Goal: Task Accomplishment & Management: Use online tool/utility

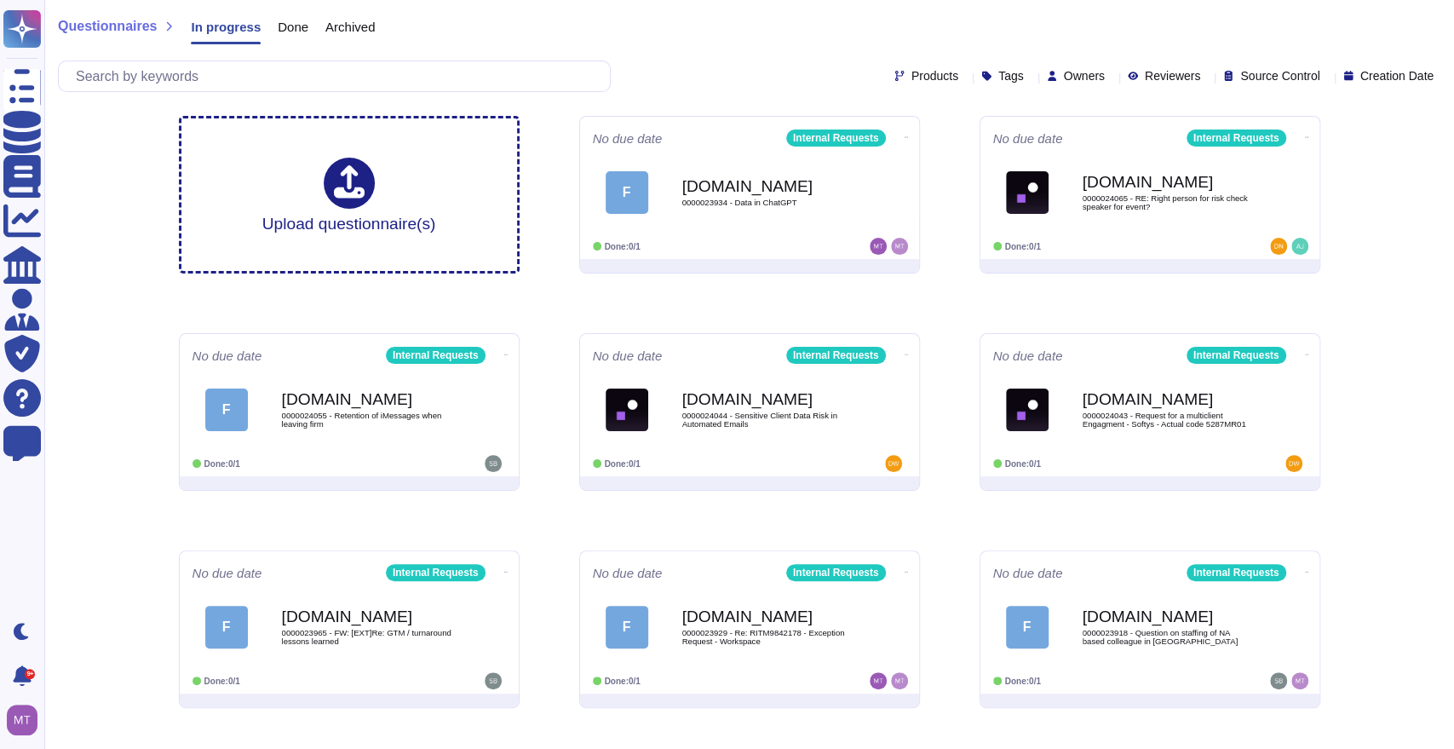
drag, startPoint x: 682, startPoint y: 192, endPoint x: 675, endPoint y: 164, distance: 28.1
click at [682, 189] on b "Force.com" at bounding box center [767, 186] width 170 height 16
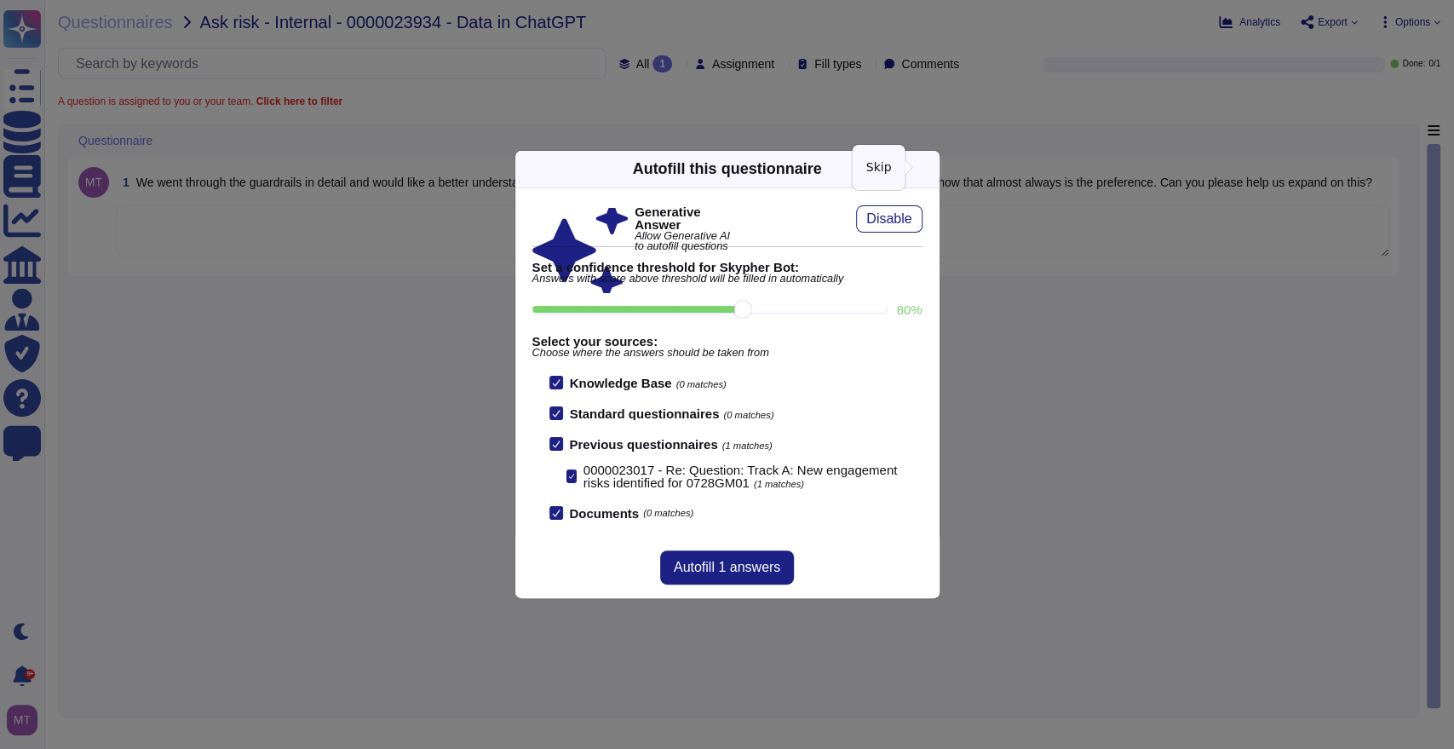
click at [929, 169] on icon at bounding box center [929, 169] width 0 height 0
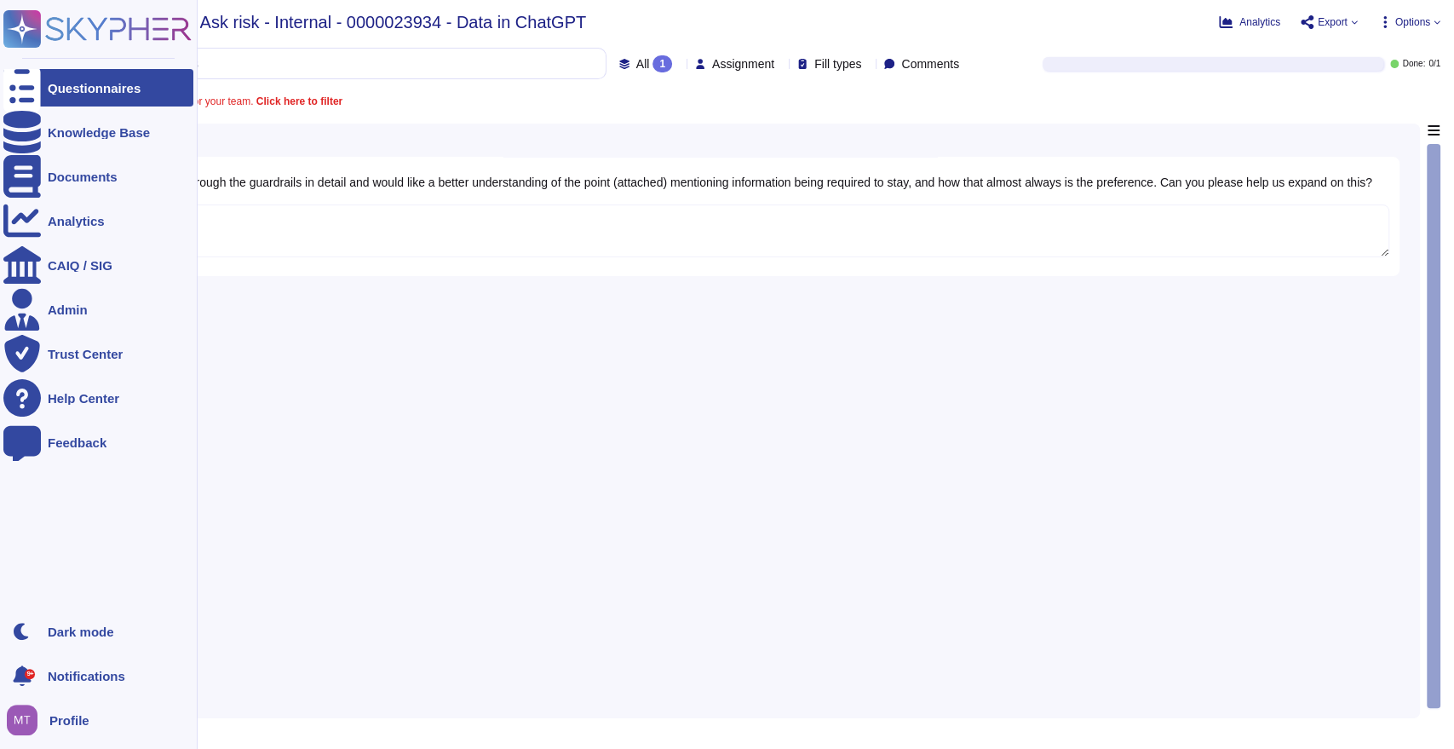
click at [42, 88] on div "Questionnaires" at bounding box center [98, 87] width 190 height 37
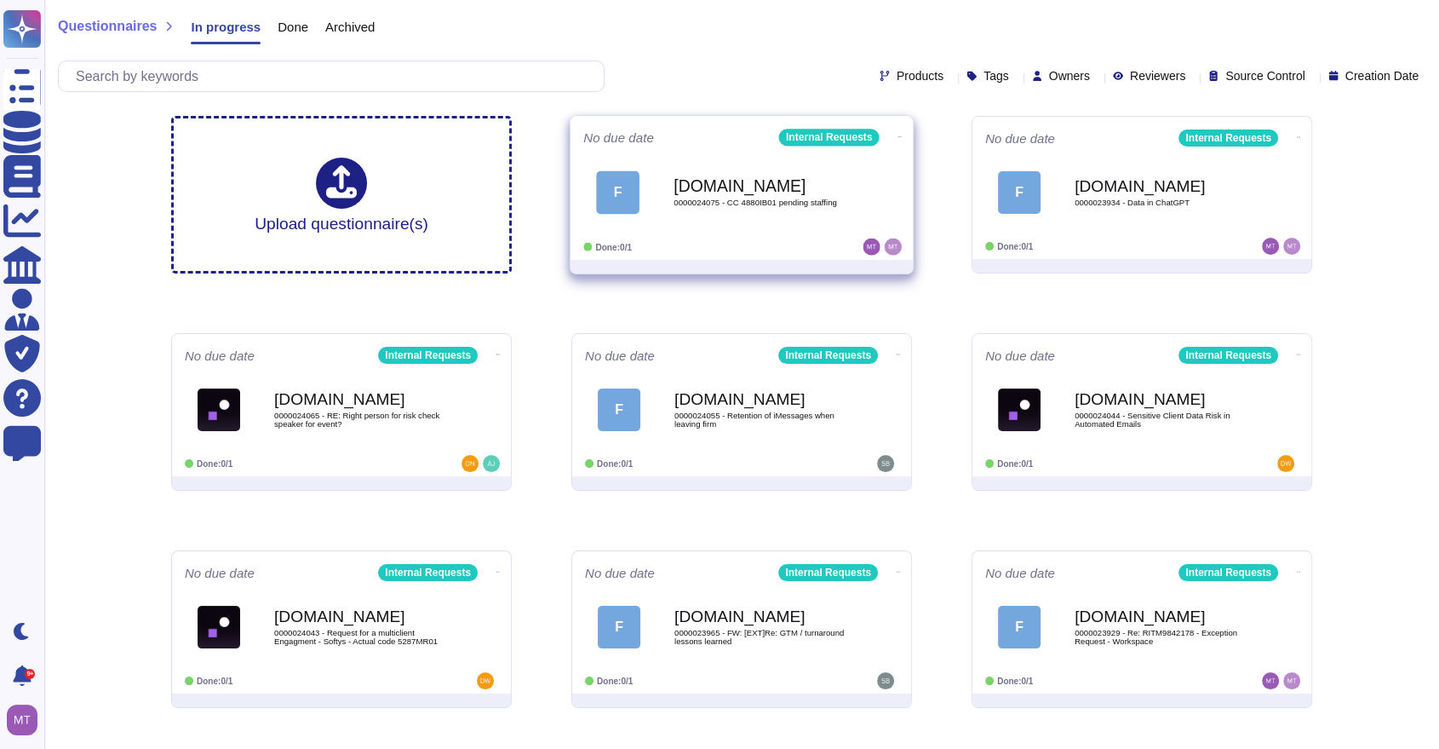
click at [686, 203] on span "0000024075 - CC 4880IB01 pending staffing" at bounding box center [760, 202] width 172 height 9
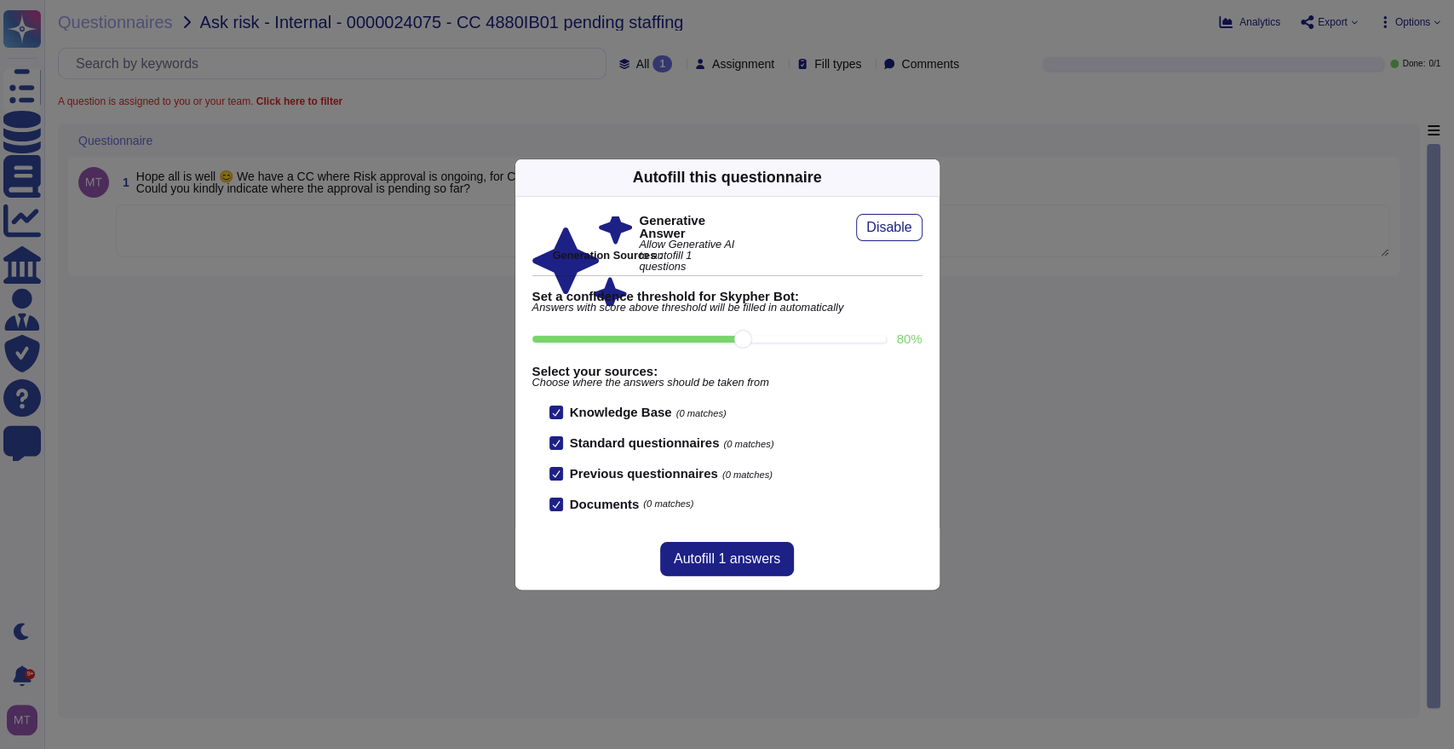
click at [933, 181] on div "Autofill this questionnaire" at bounding box center [727, 177] width 424 height 37
click at [929, 177] on icon at bounding box center [929, 177] width 0 height 0
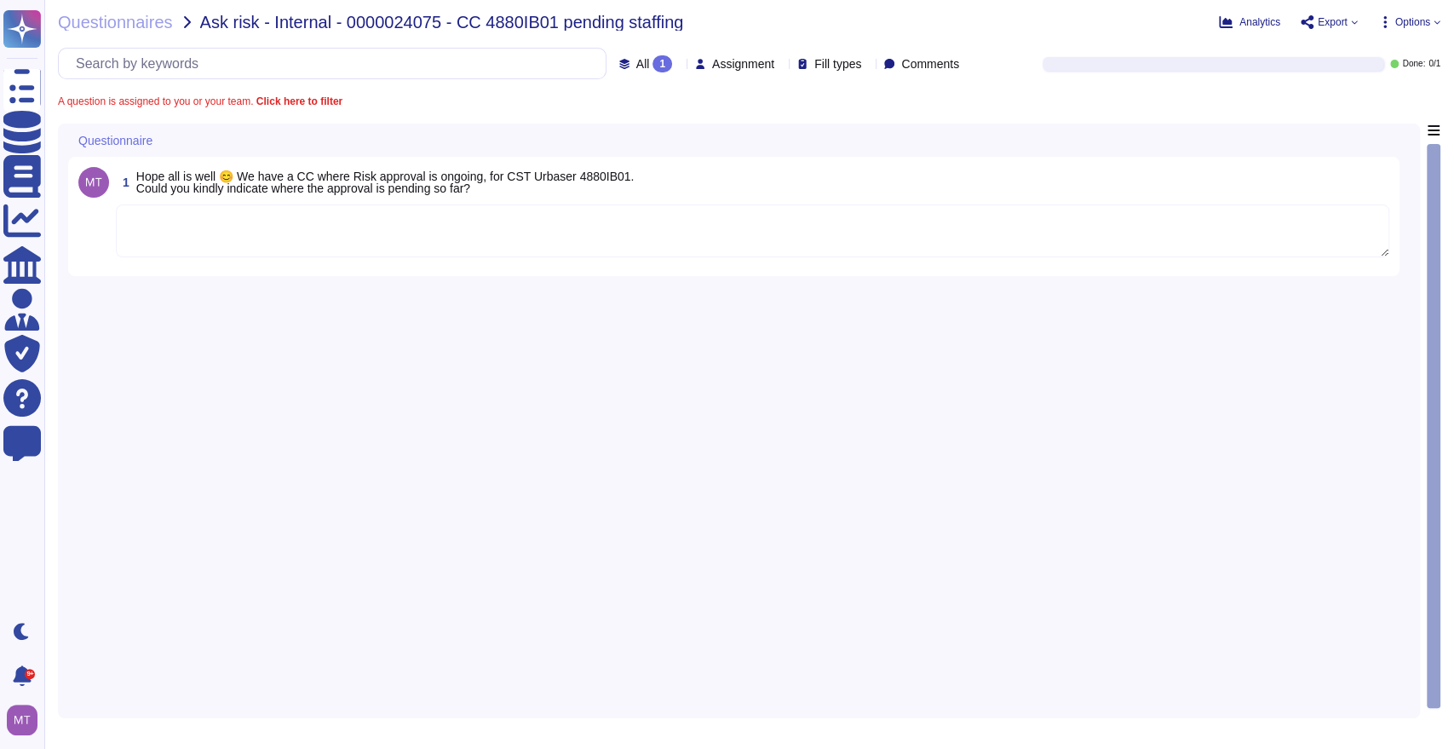
click at [586, 242] on textarea at bounding box center [752, 230] width 1273 height 53
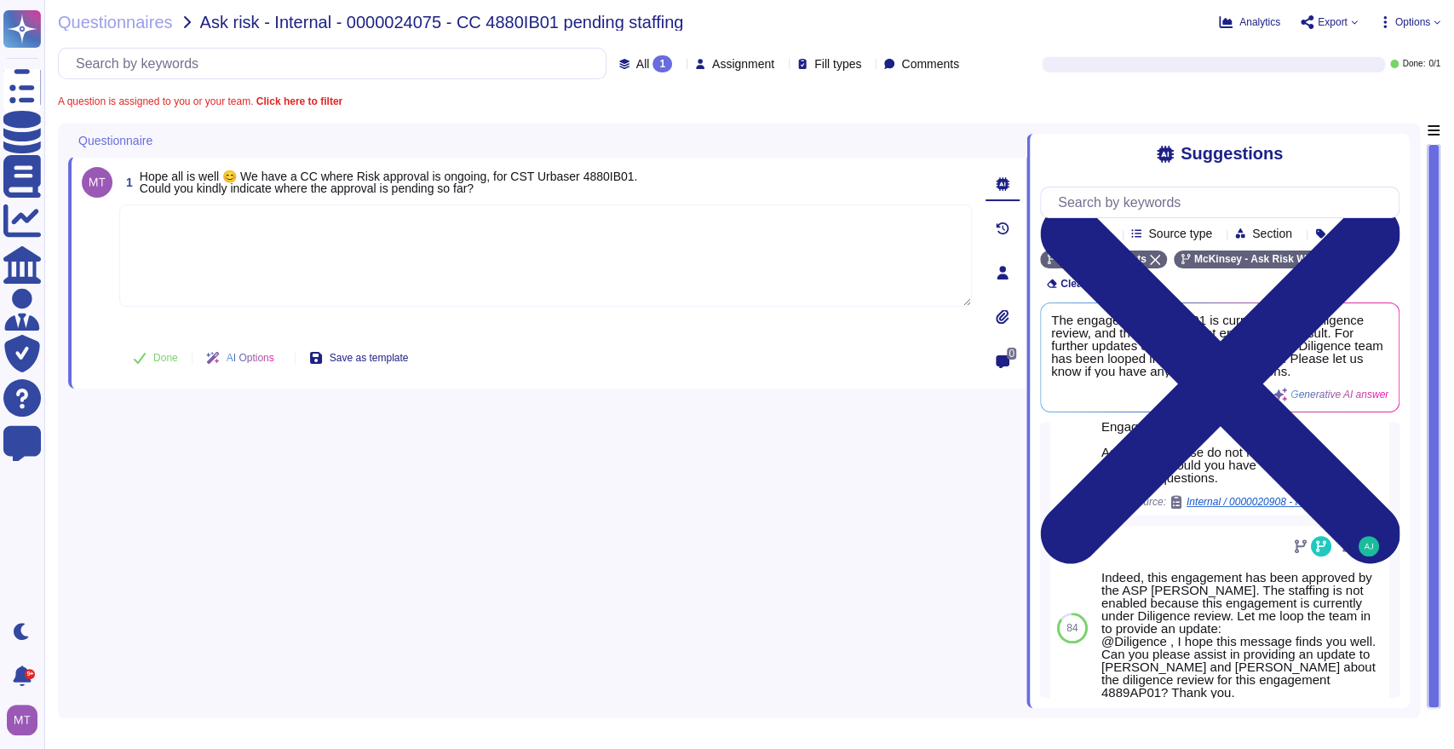
scroll to position [795, 0]
